Goal: Contribute content: Add original content to the website for others to see

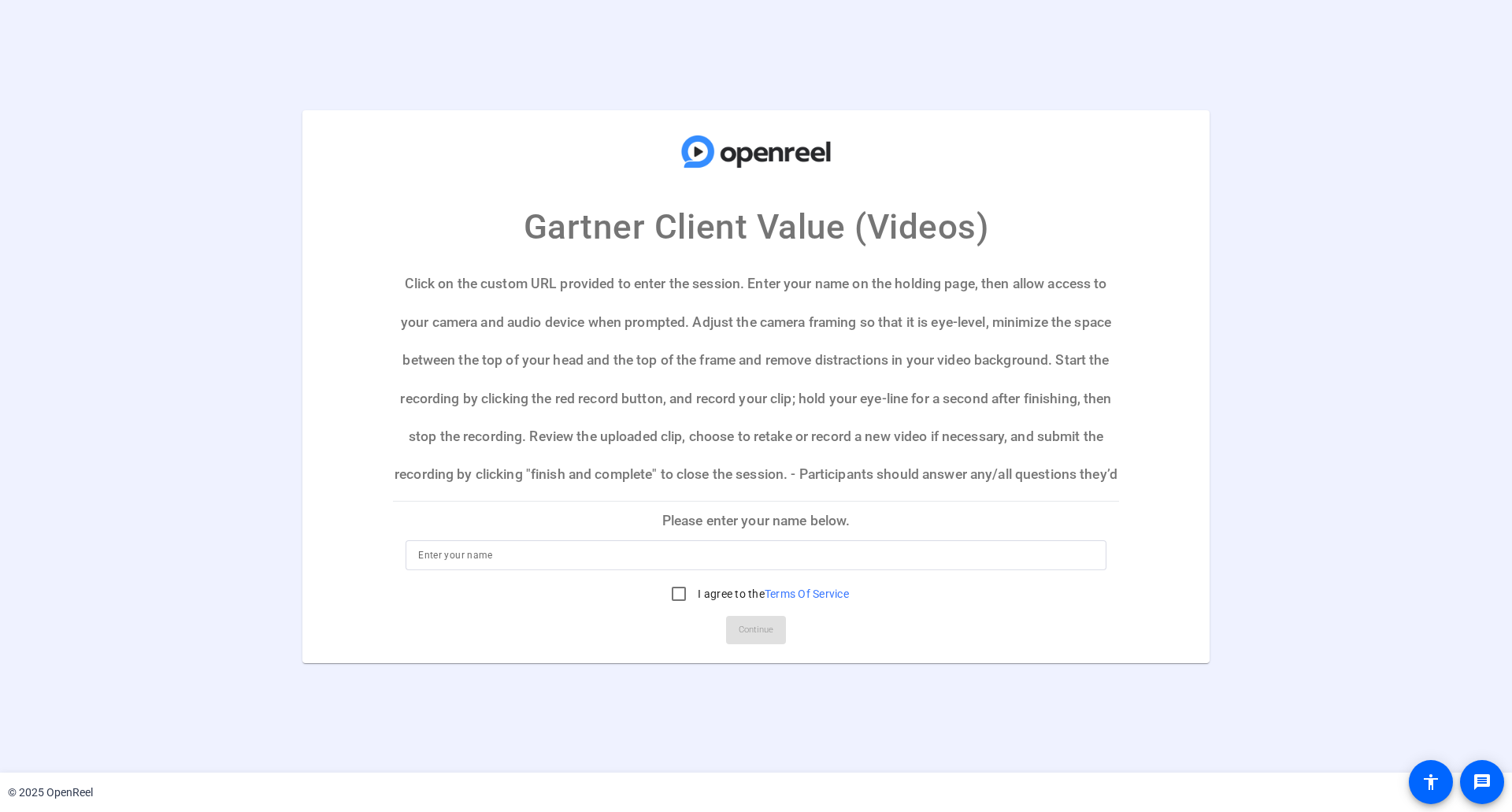
click at [691, 554] on input at bounding box center [756, 555] width 676 height 19
type input "[PERSON_NAME]"
click at [674, 593] on input "I agree to the Terms Of Service" at bounding box center [679, 594] width 32 height 32
checkbox input "true"
click at [761, 634] on span "Continue" at bounding box center [756, 630] width 34 height 24
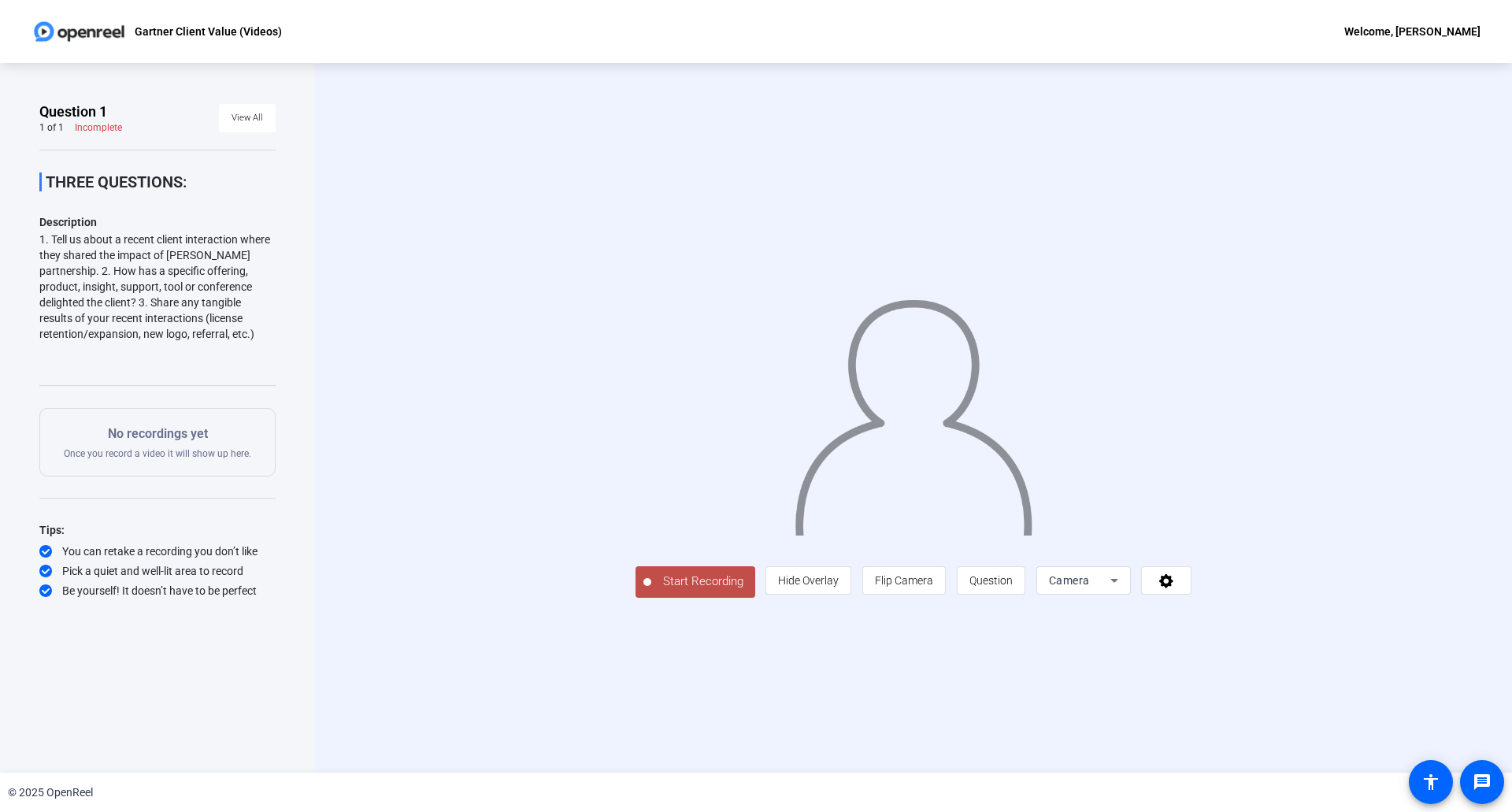
click at [687, 576] on span "Start Recording" at bounding box center [703, 582] width 104 height 18
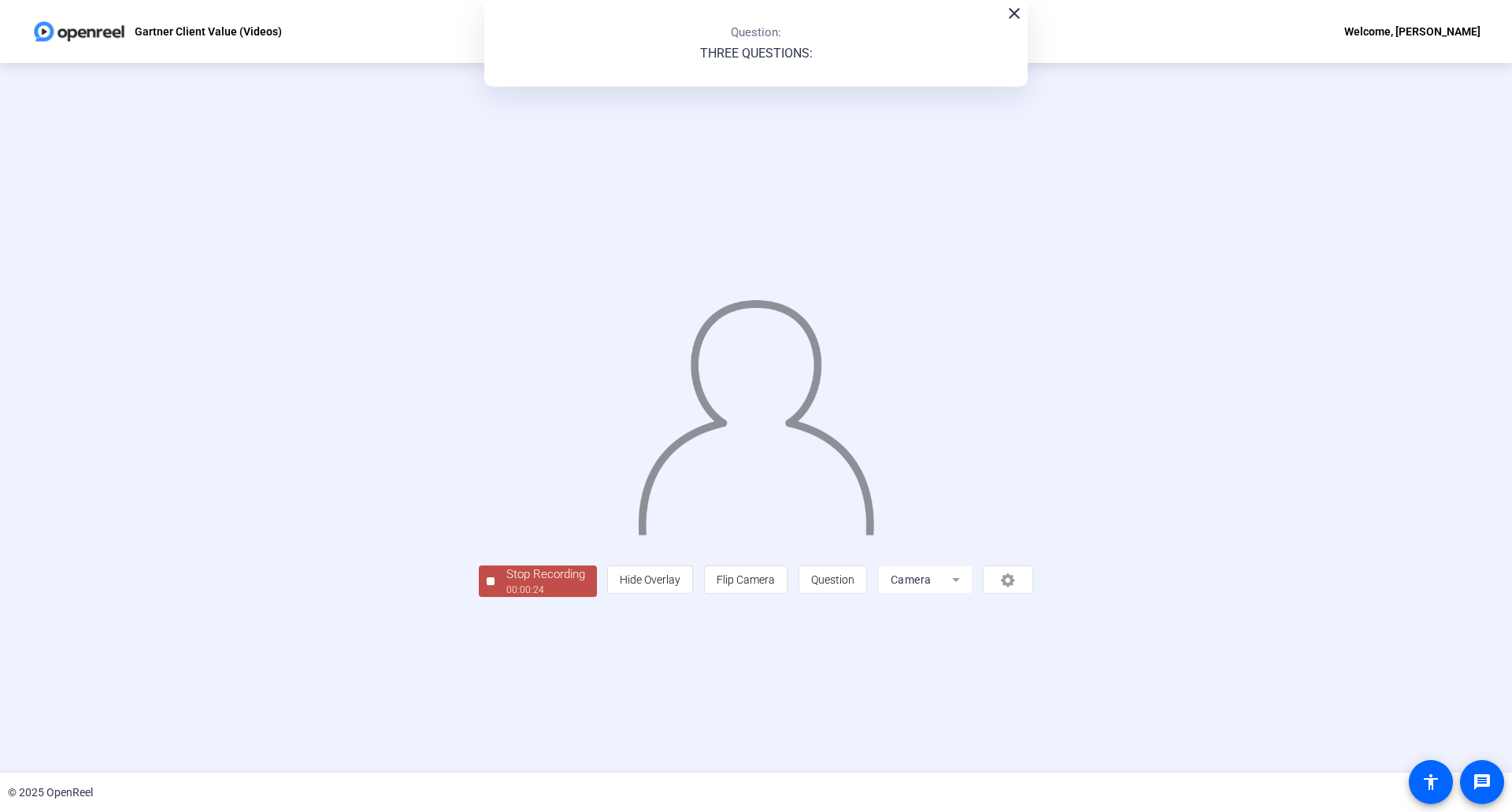
click at [528, 582] on div "Stop Recording" at bounding box center [546, 575] width 79 height 18
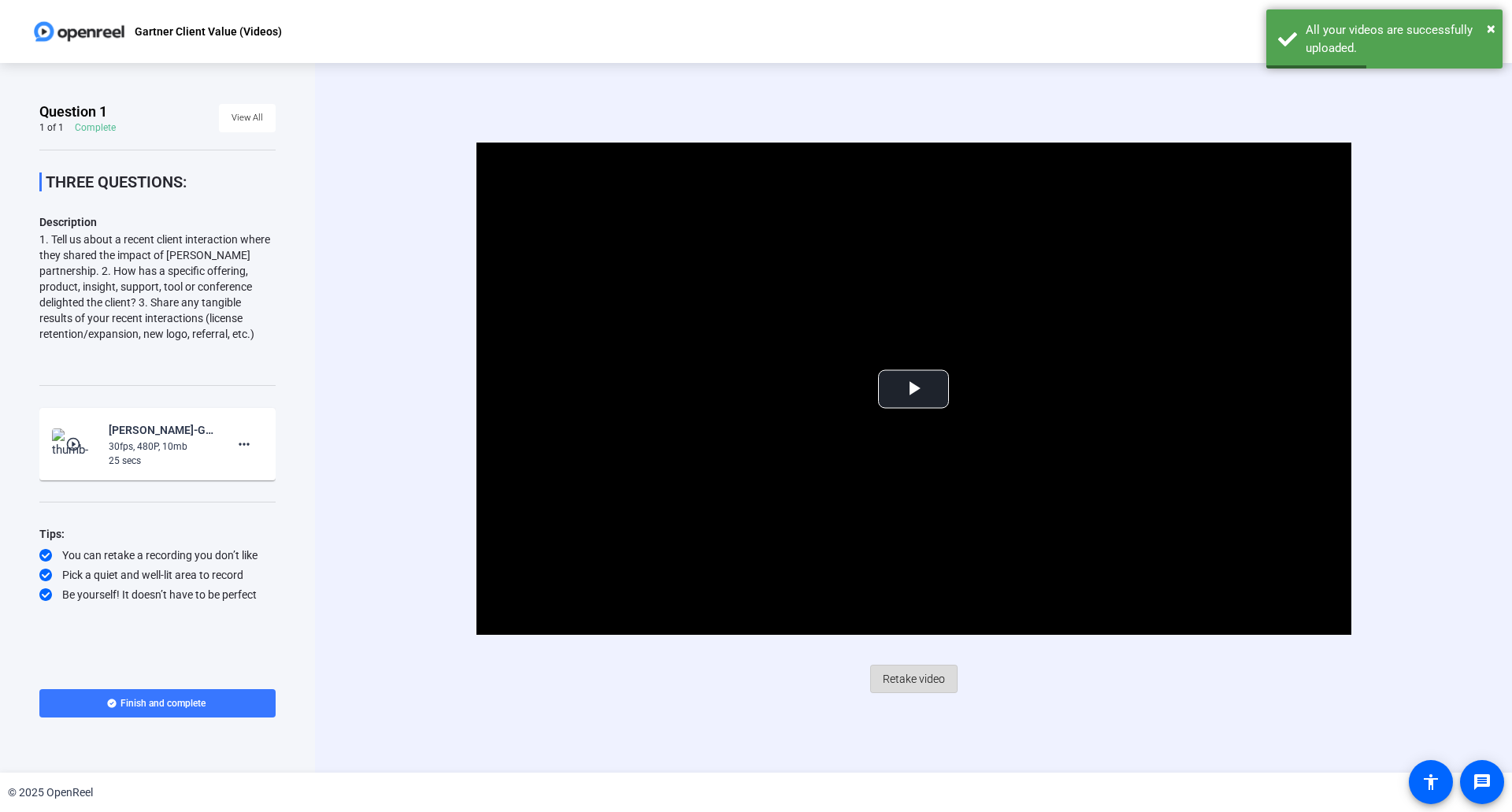
click at [922, 683] on span "Retake video" at bounding box center [914, 679] width 62 height 30
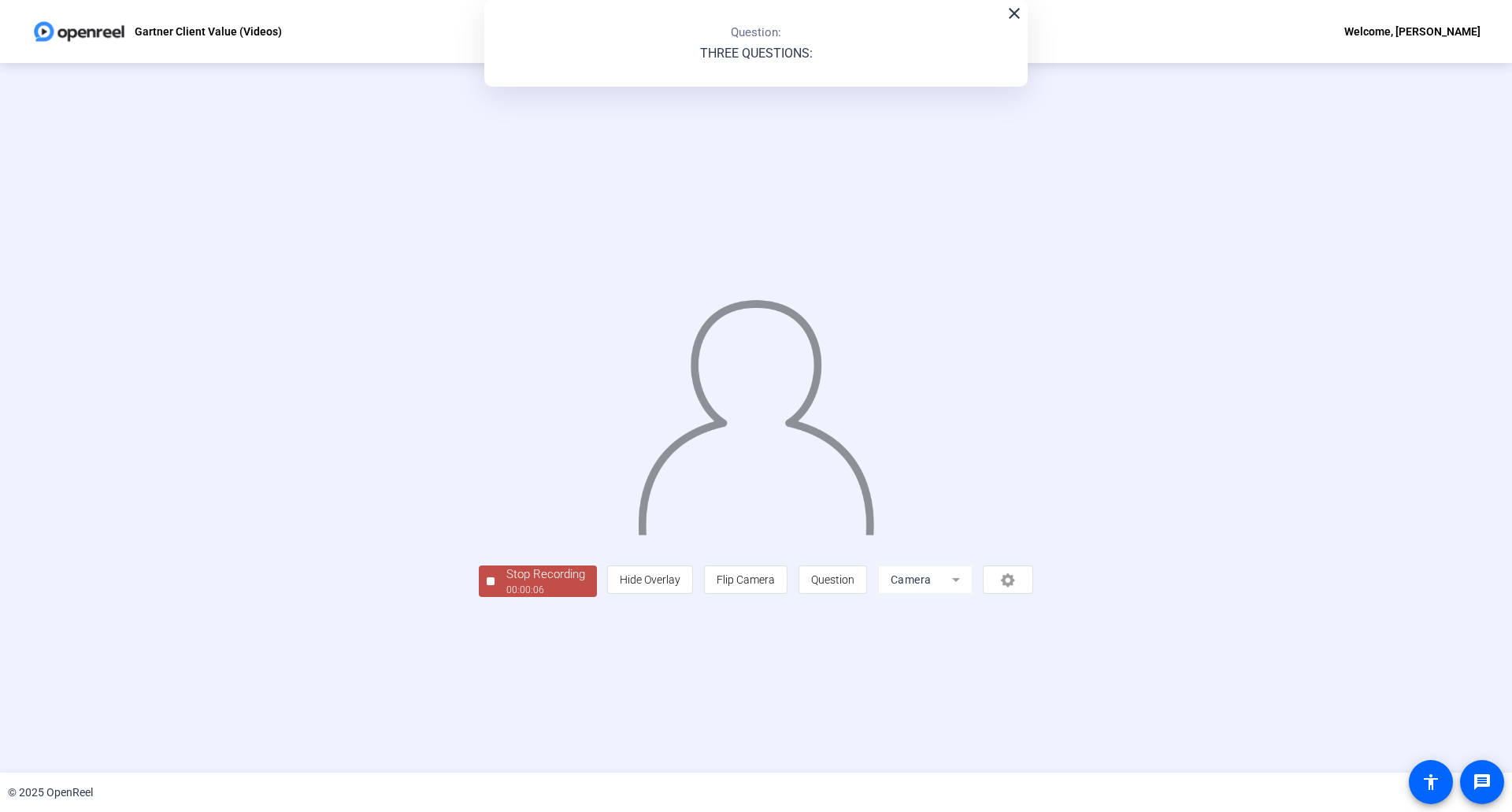
click at [506, 584] on div "Stop Recording" at bounding box center [546, 575] width 79 height 18
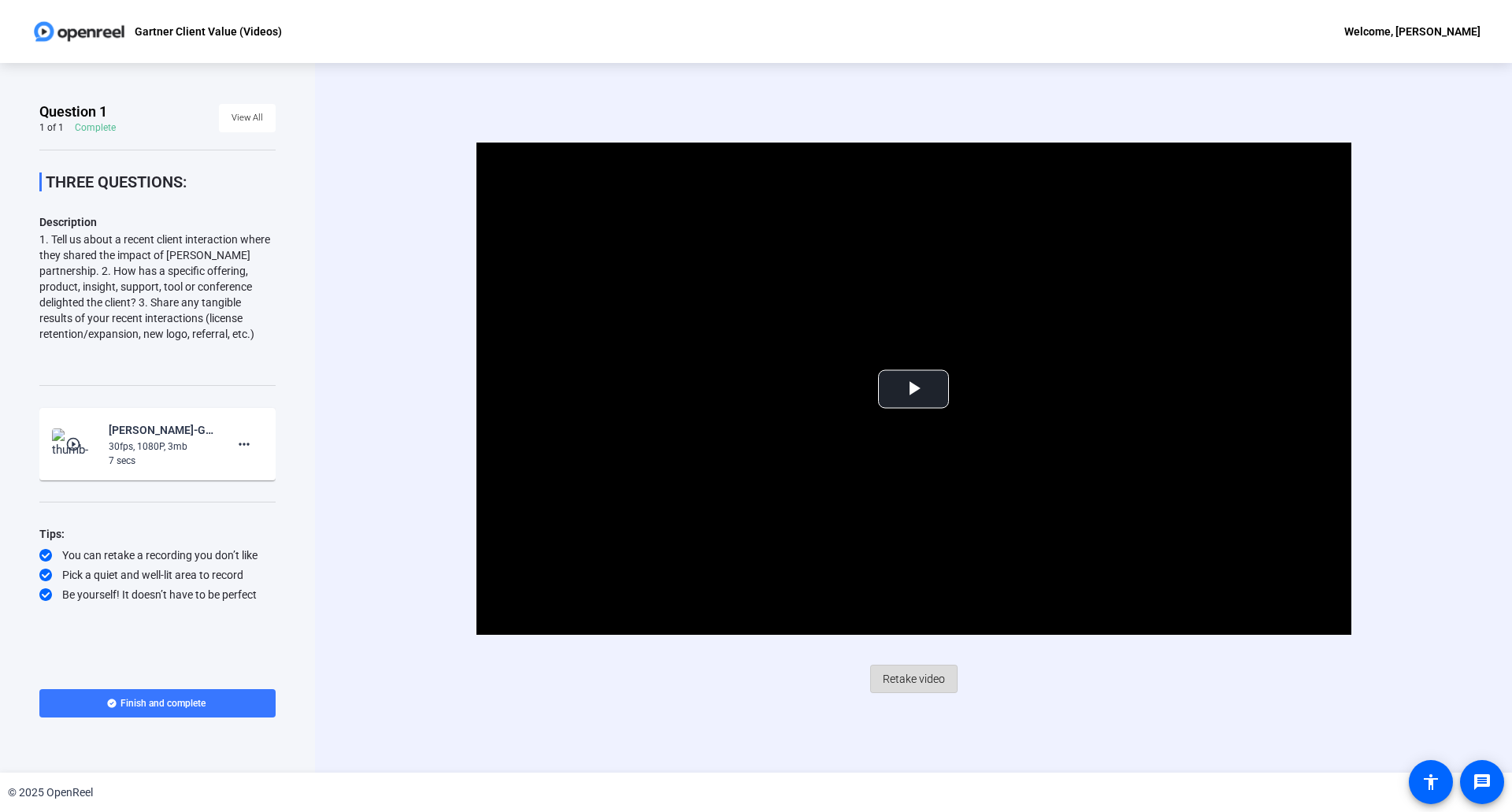
click at [936, 677] on span "Retake video" at bounding box center [914, 679] width 62 height 30
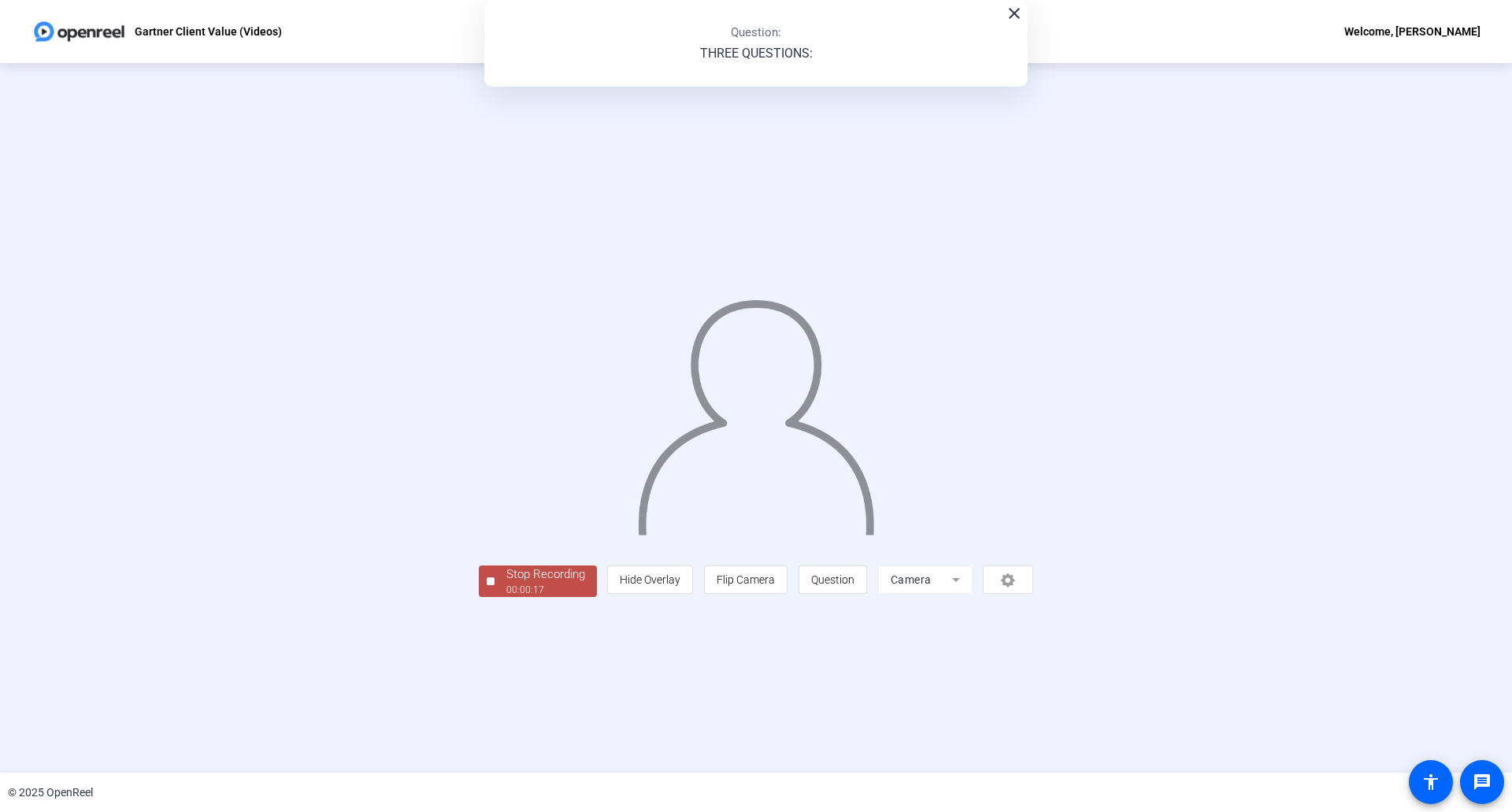
click at [506, 584] on div "Stop Recording" at bounding box center [546, 575] width 79 height 18
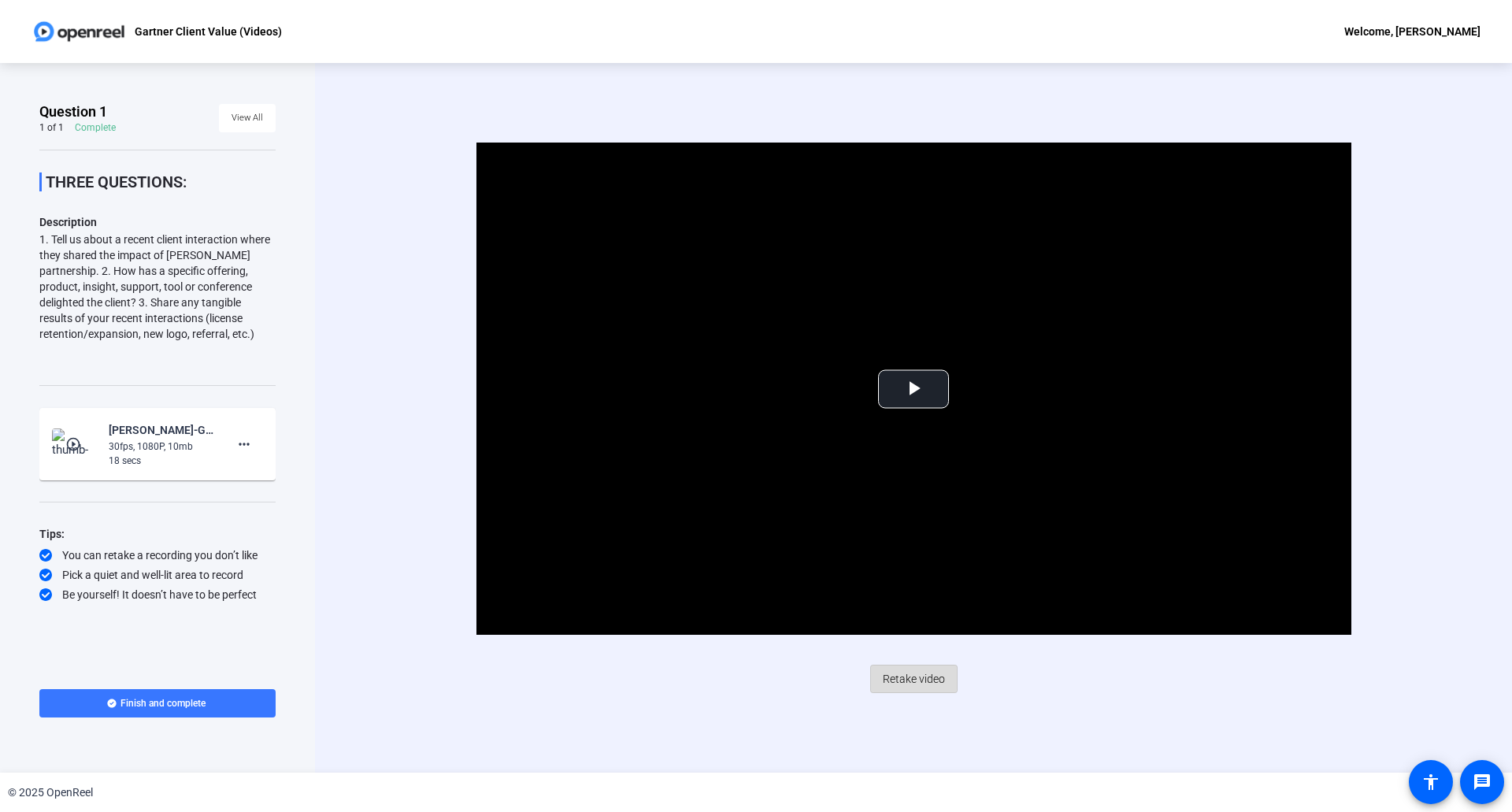
click at [920, 676] on span "Retake video" at bounding box center [914, 679] width 62 height 30
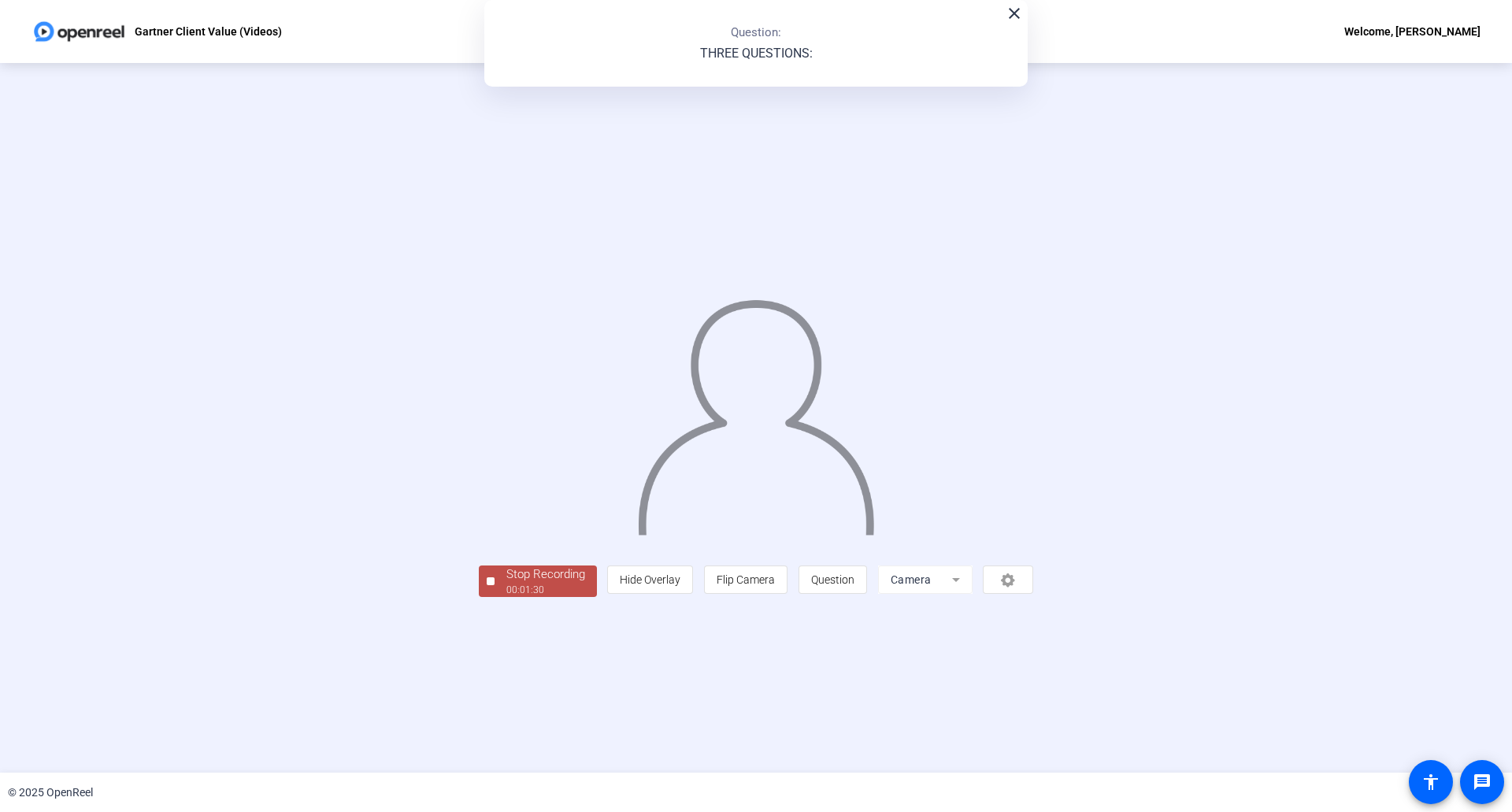
click at [506, 584] on div "Stop Recording" at bounding box center [546, 575] width 79 height 18
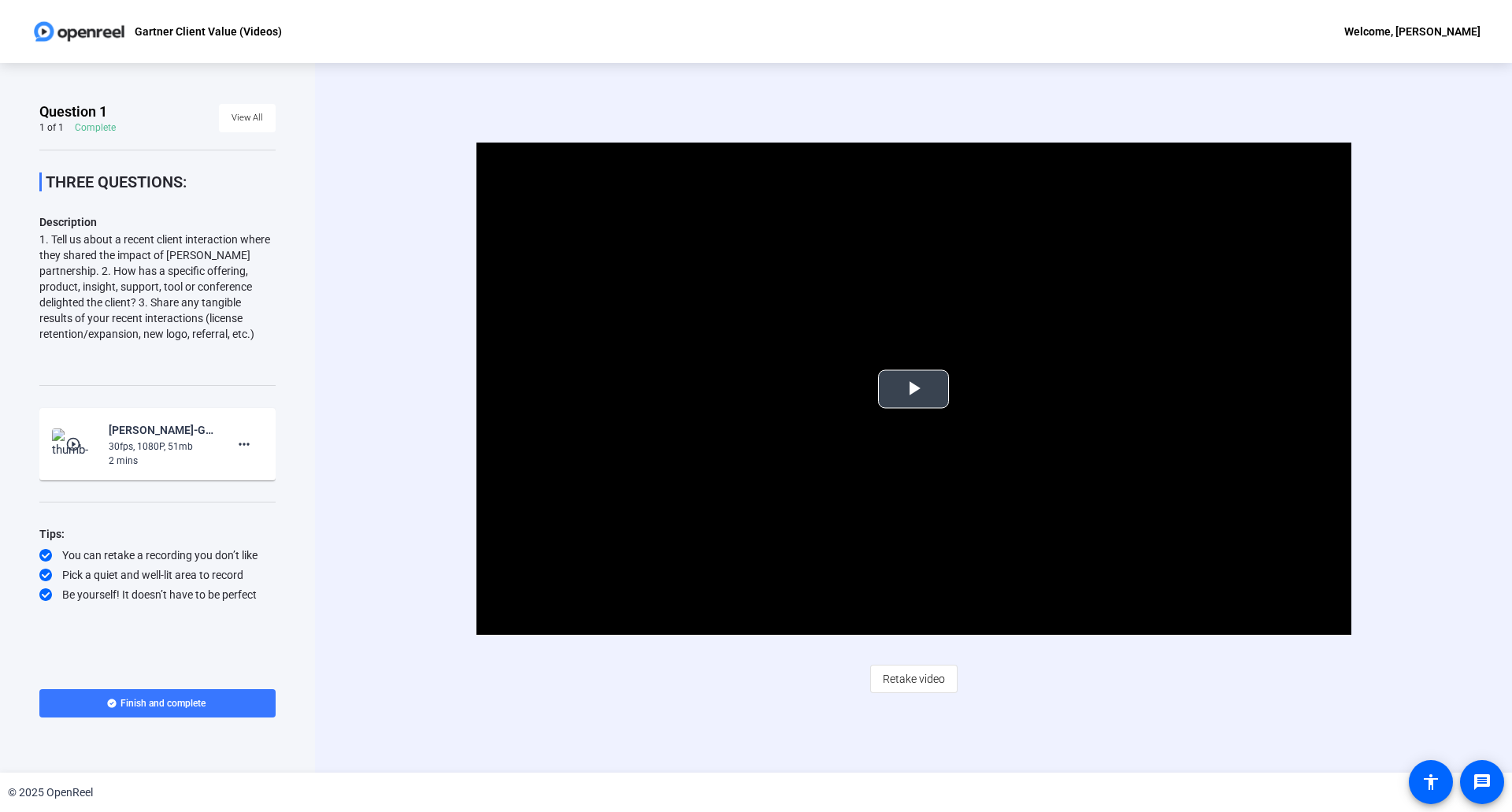
click at [914, 389] on span "Video Player" at bounding box center [914, 389] width 0 height 0
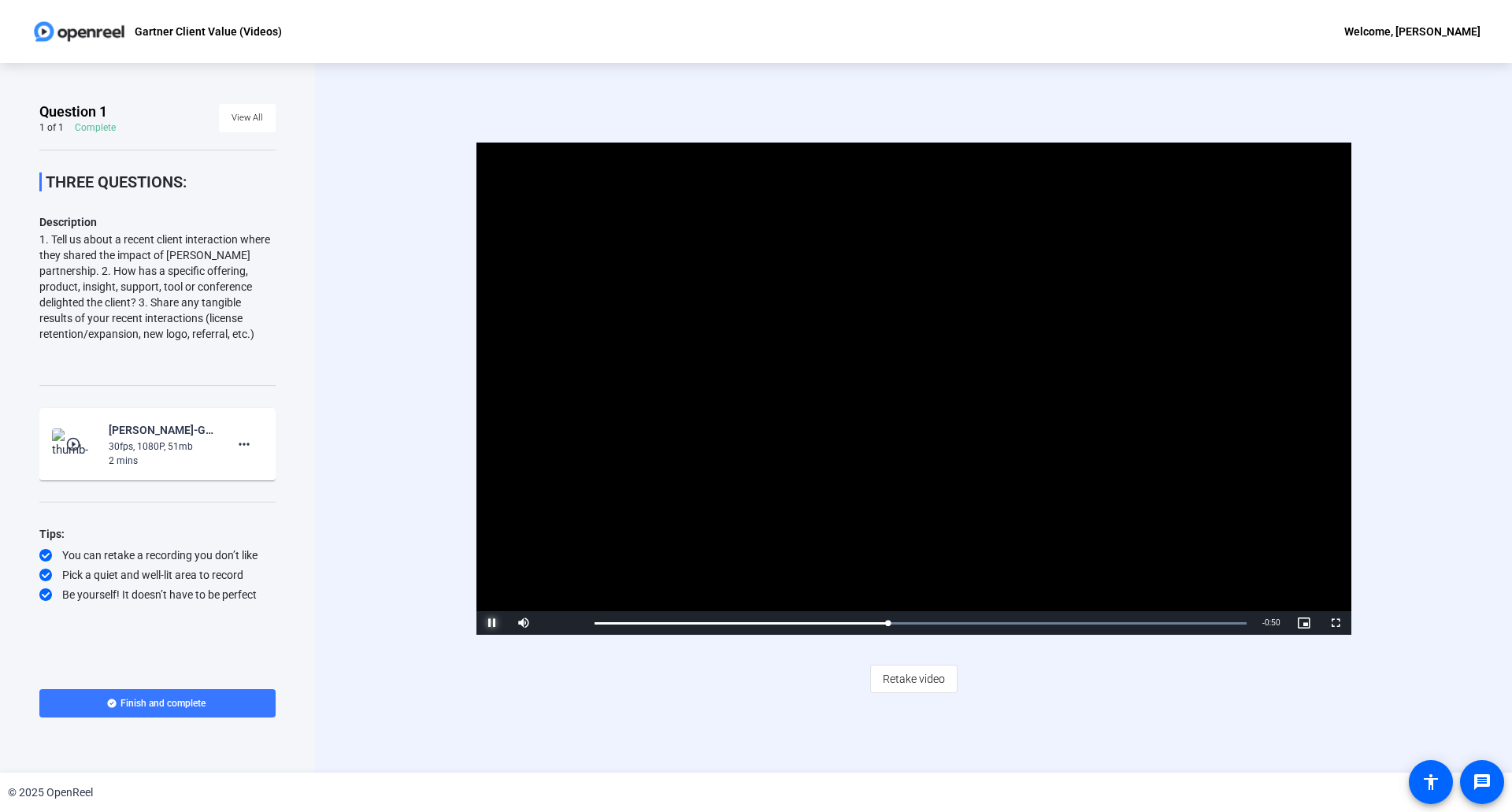
click at [496, 623] on span "Video Player" at bounding box center [492, 623] width 32 height 0
click at [901, 677] on span "Retake video" at bounding box center [914, 679] width 62 height 30
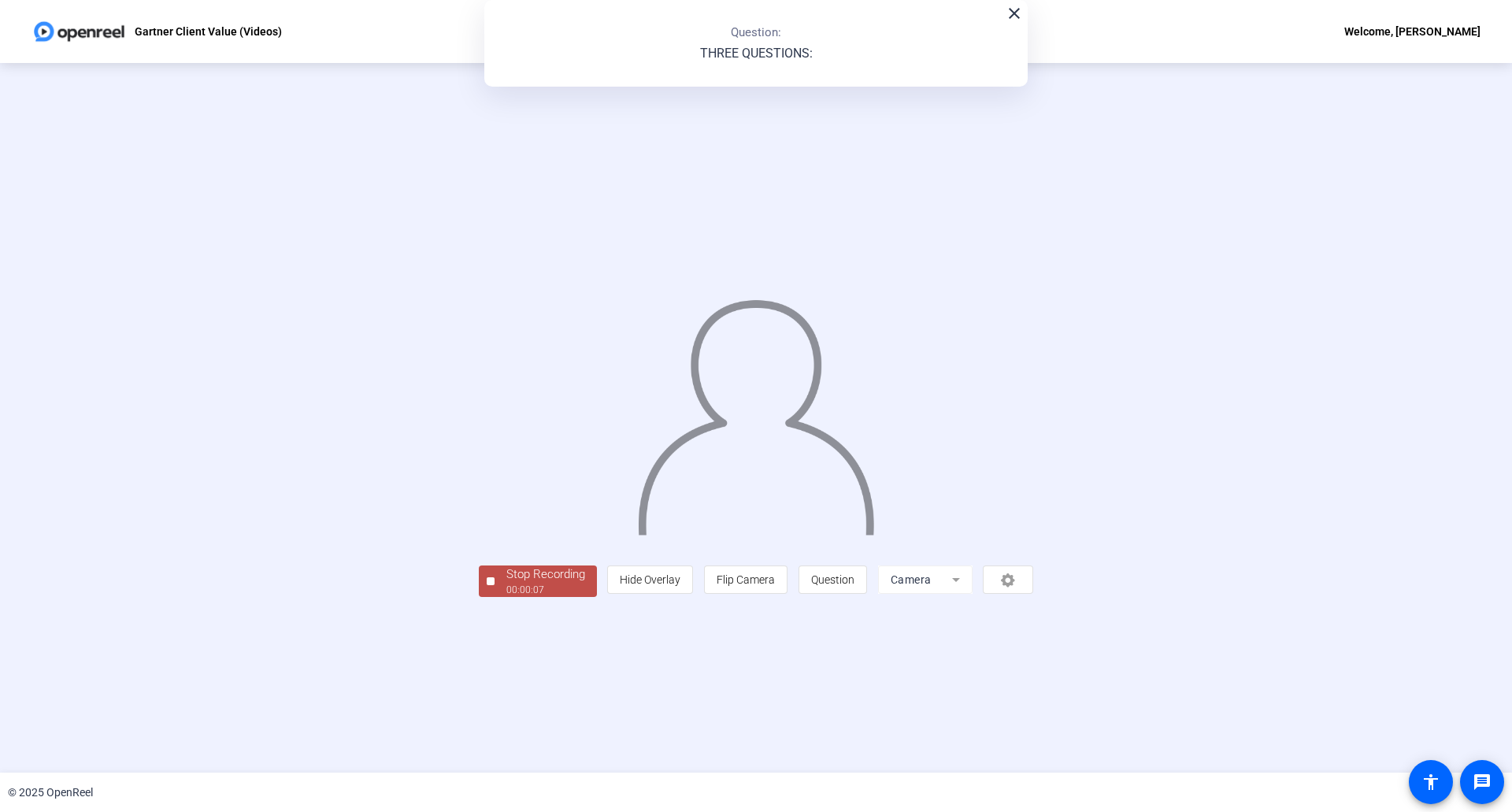
click at [506, 597] on div "00:00:07" at bounding box center [546, 590] width 79 height 14
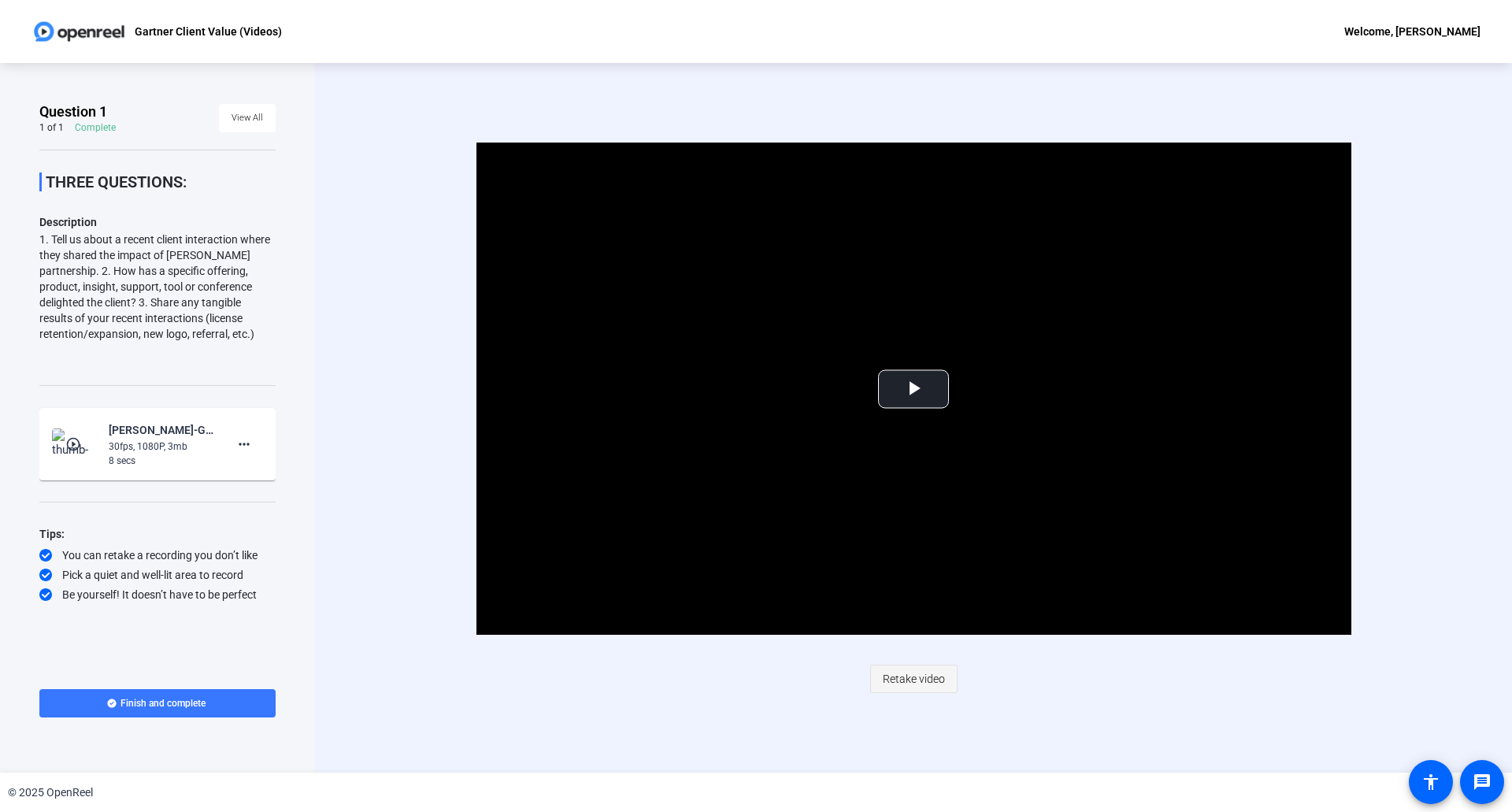
click at [893, 680] on span "Retake video" at bounding box center [914, 679] width 62 height 30
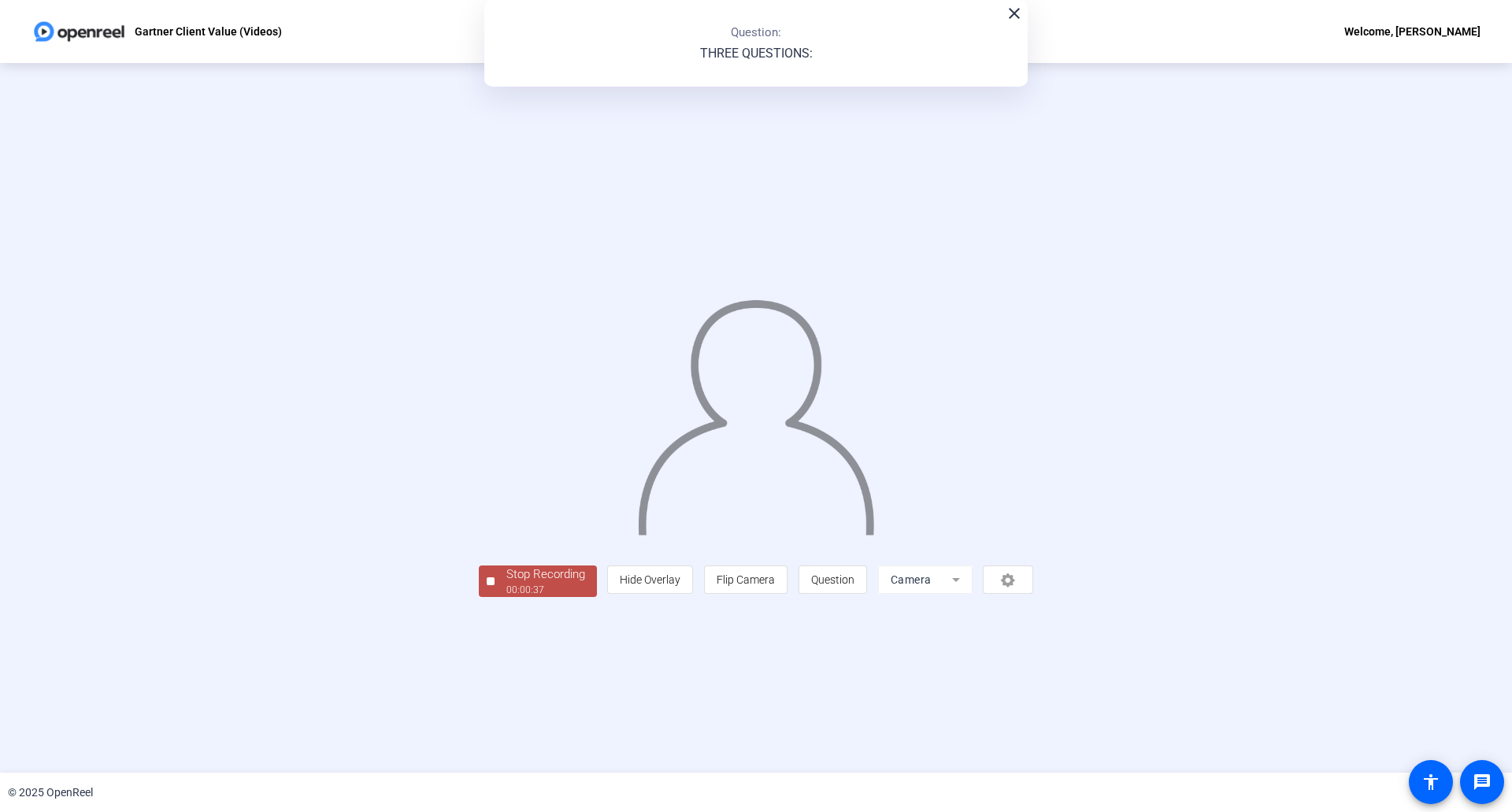
click at [495, 598] on span "Stop Recording 00:00:37" at bounding box center [546, 582] width 103 height 33
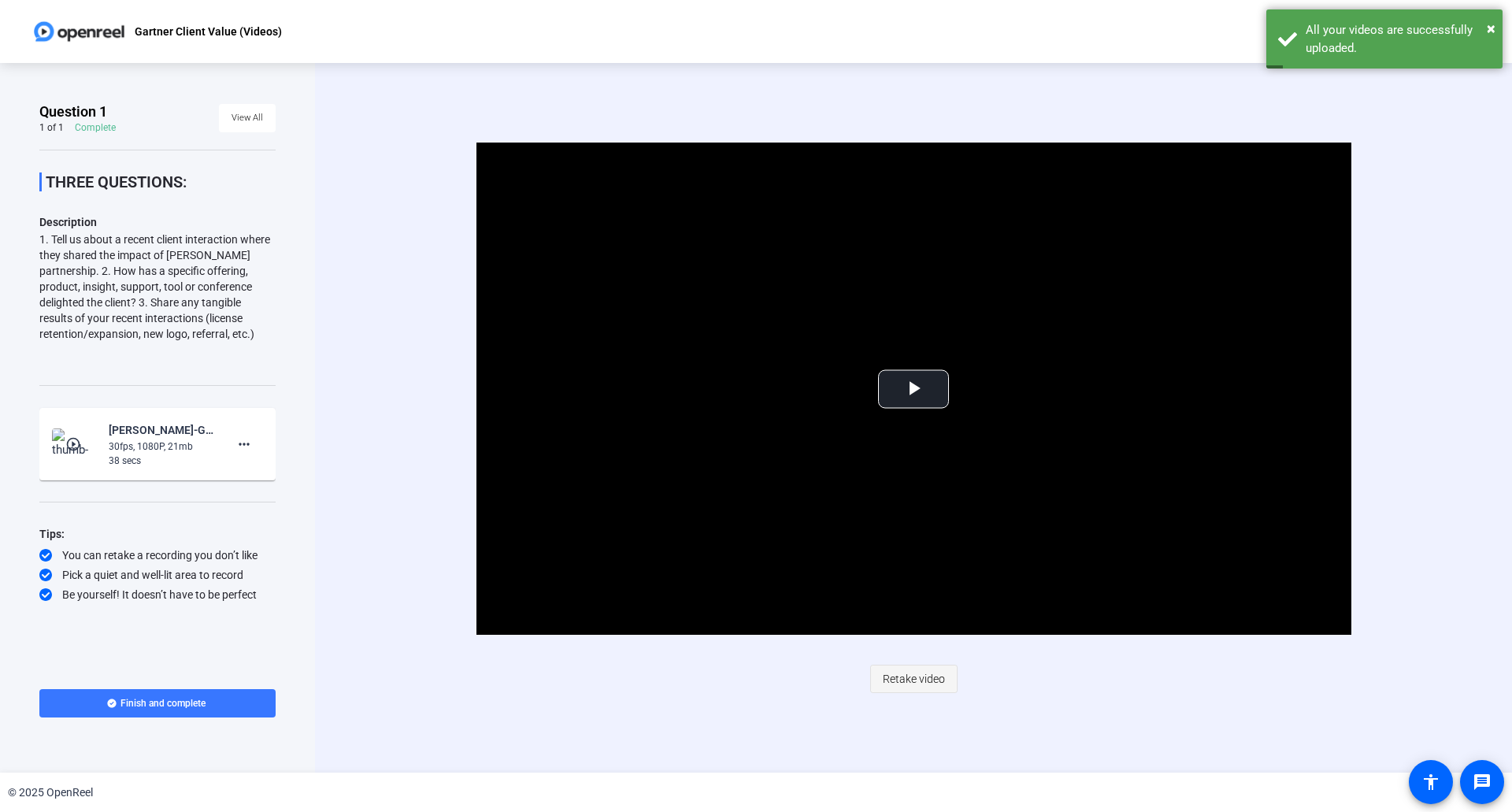
click at [919, 680] on span "Retake video" at bounding box center [914, 679] width 62 height 30
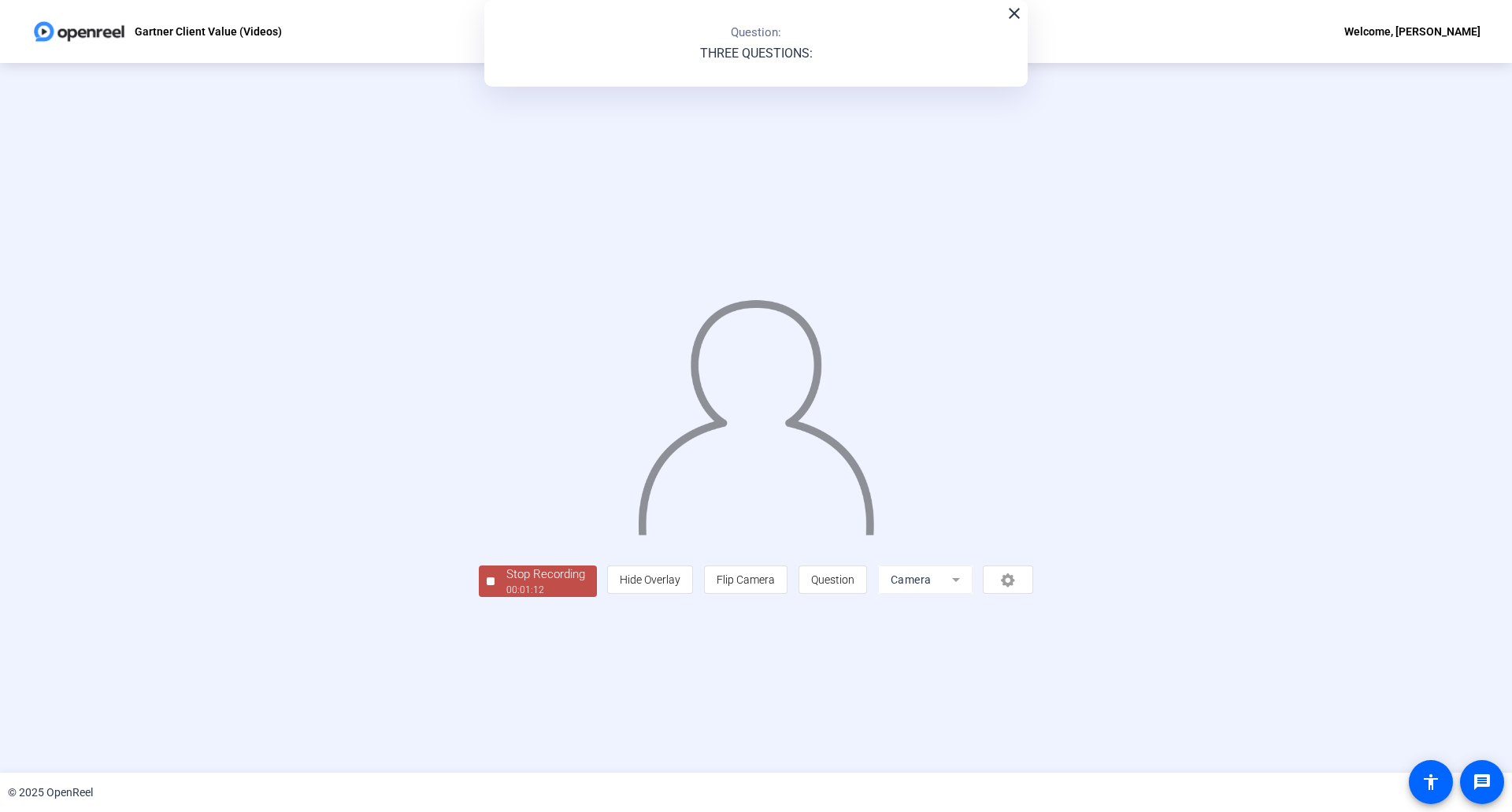
click at [506, 584] on div "Stop Recording" at bounding box center [546, 575] width 79 height 18
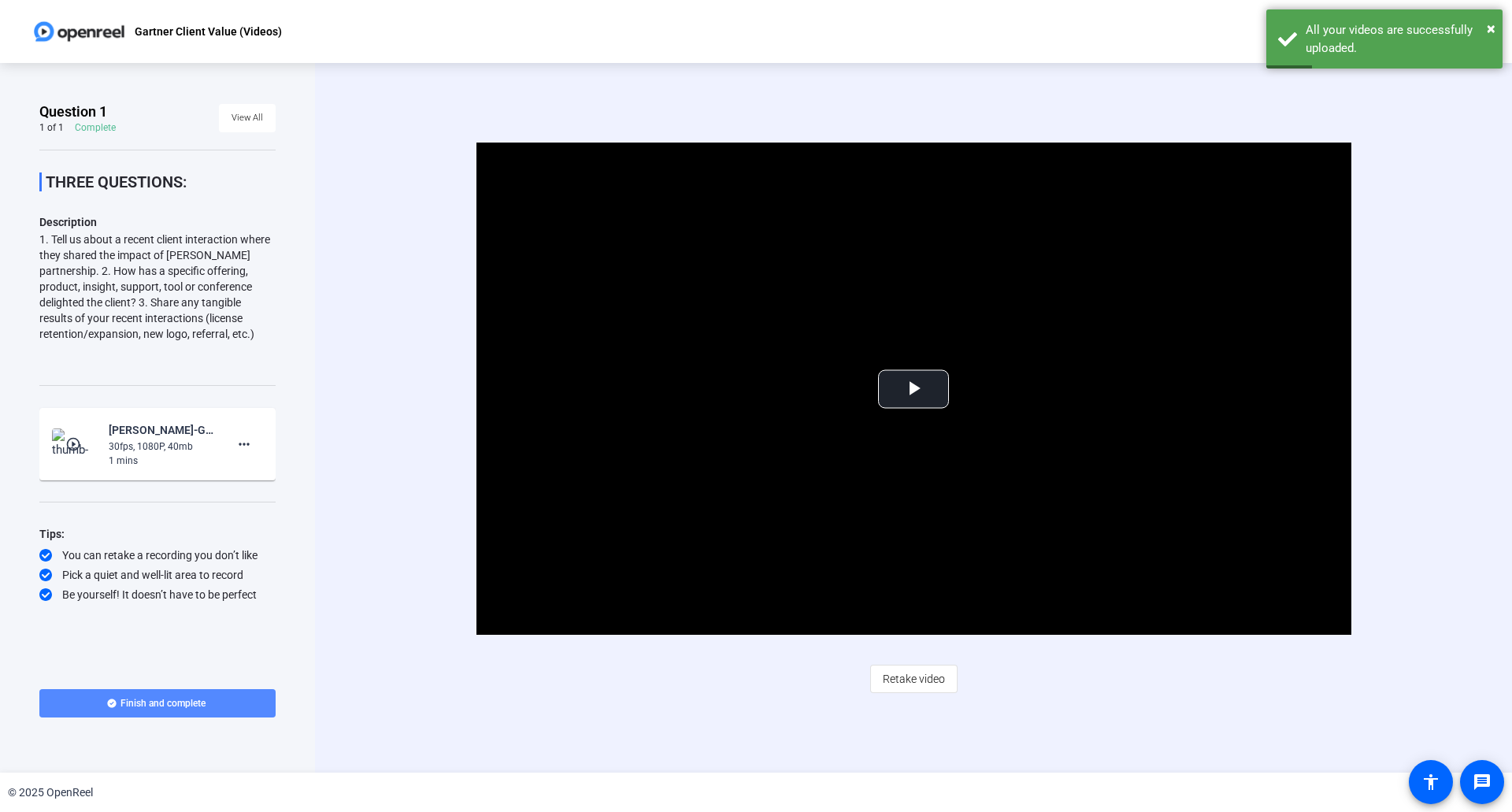
click at [170, 701] on span "Finish and complete" at bounding box center [163, 703] width 85 height 12
